Goal: Find specific page/section: Find specific page/section

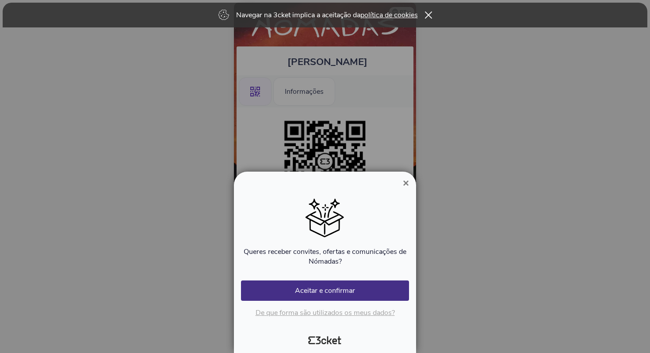
click at [405, 183] on span "×" at bounding box center [406, 183] width 6 height 12
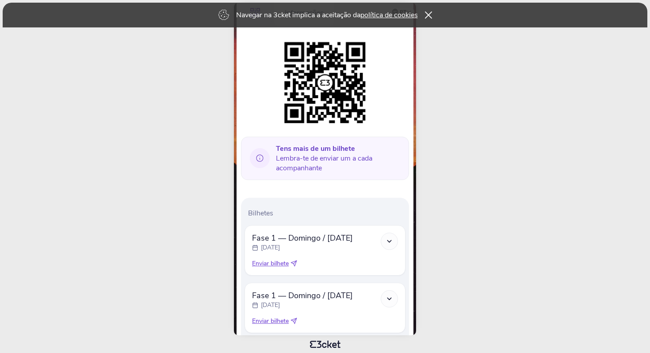
scroll to position [134, 0]
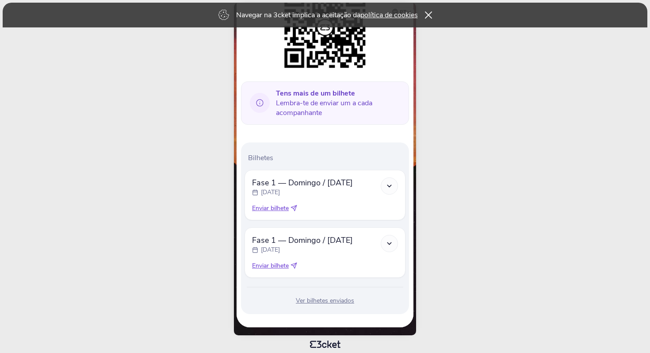
click at [394, 187] on div at bounding box center [389, 185] width 17 height 17
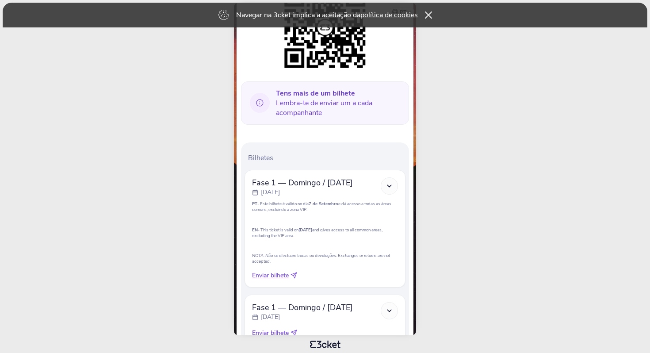
scroll to position [201, 0]
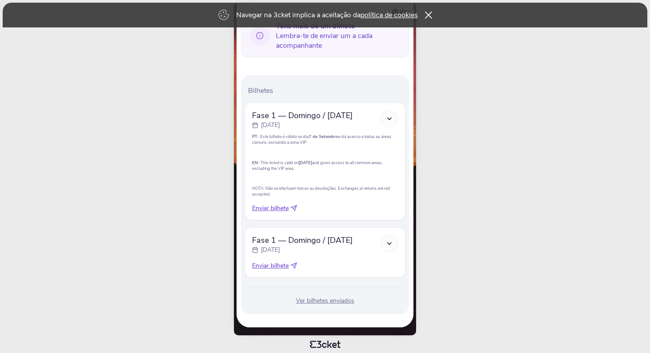
click at [390, 243] on icon at bounding box center [389, 244] width 8 height 8
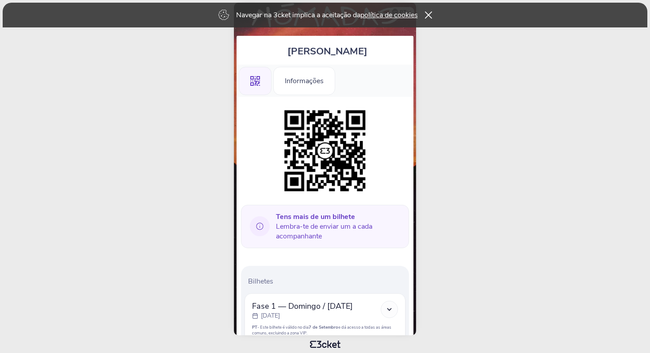
scroll to position [0, 0]
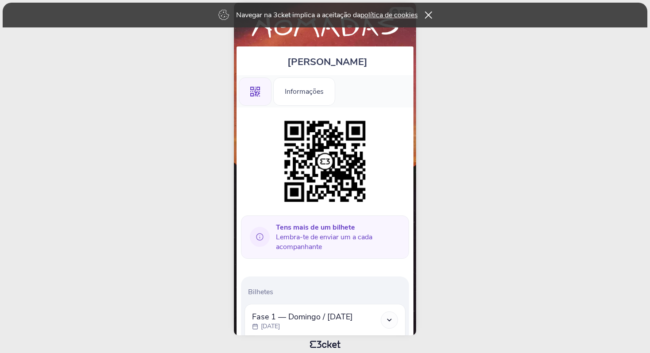
click at [308, 107] on div "Tens mais de um bilhete Lembra-te de enviar um a cada acompanhante Bilhetes Fas…" at bounding box center [324, 351] width 177 height 488
click at [308, 101] on div "Informações" at bounding box center [304, 91] width 62 height 28
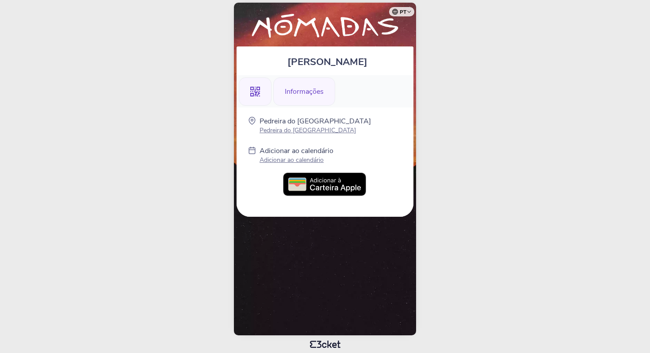
click at [266, 95] on div ".st0{fill-rule:evenodd;clip-rule:evenodd;}" at bounding box center [255, 91] width 33 height 28
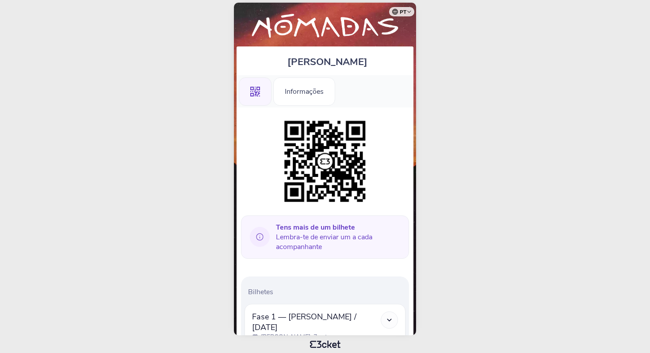
scroll to position [134, 0]
